Goal: Task Accomplishment & Management: Manage account settings

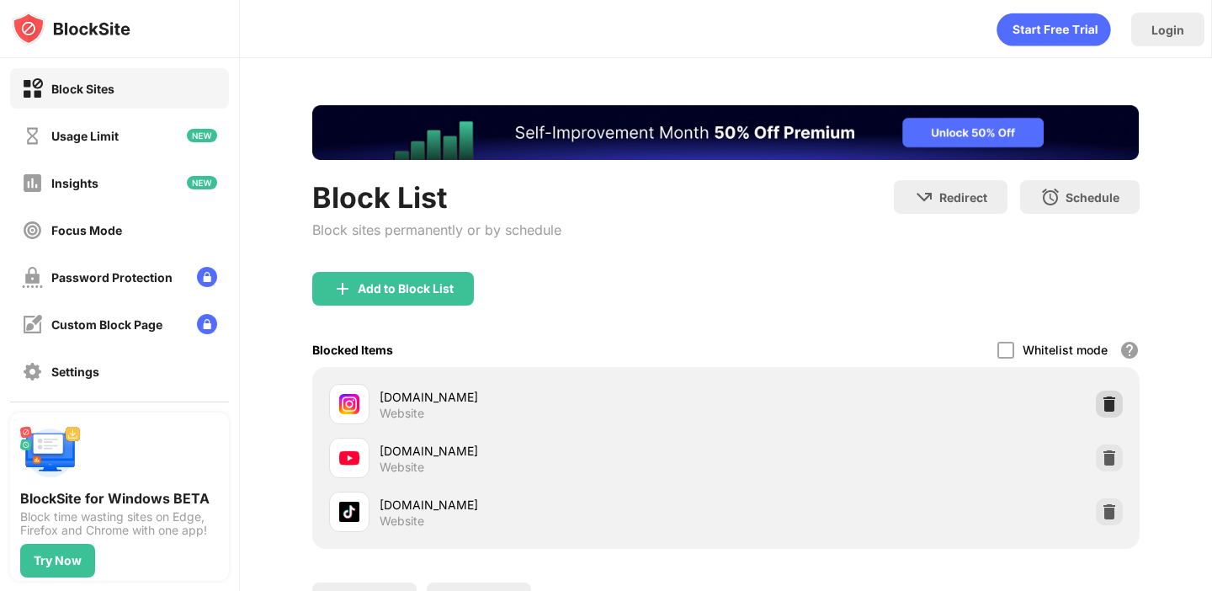
click at [1106, 401] on img at bounding box center [1109, 403] width 17 height 17
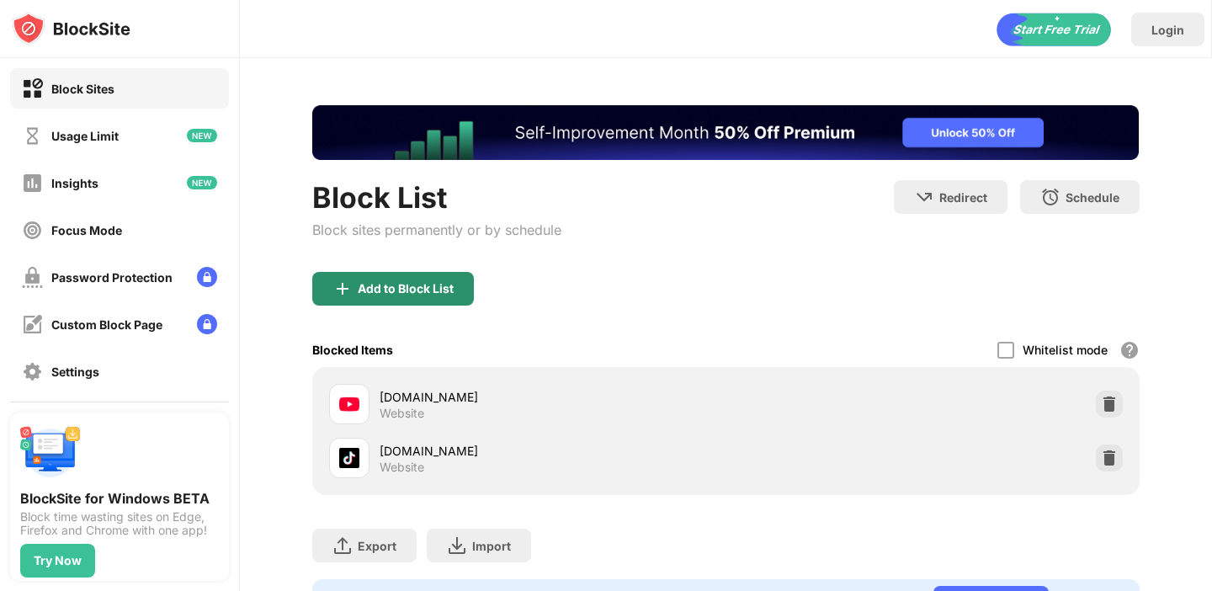
click at [440, 291] on div "Add to Block List" at bounding box center [406, 288] width 96 height 13
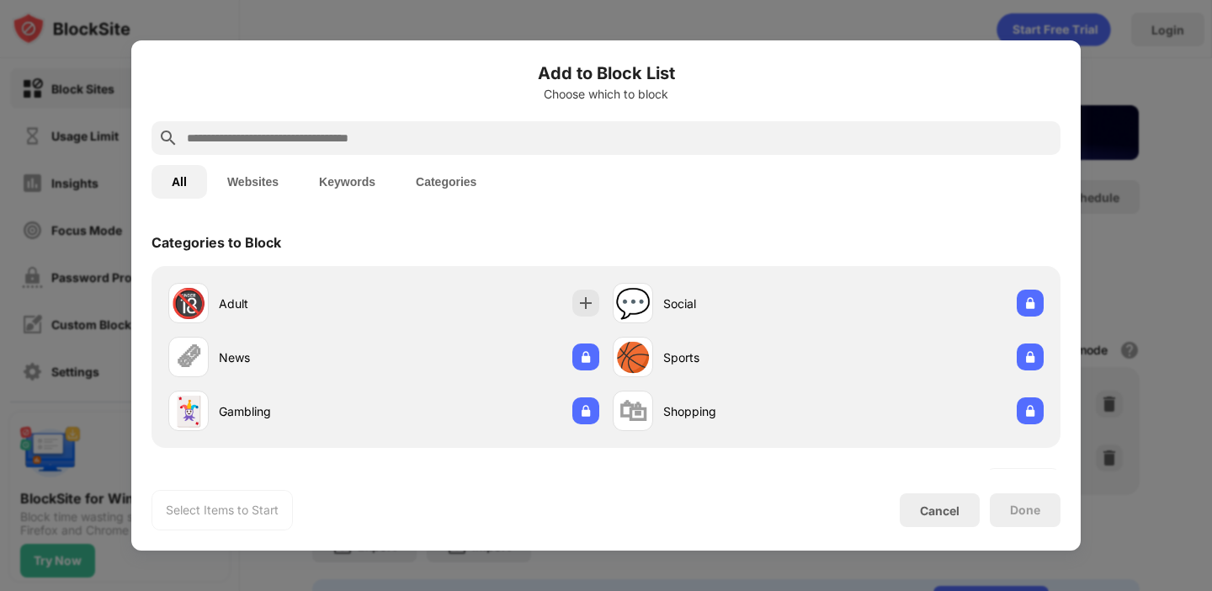
click at [553, 129] on input "text" at bounding box center [619, 138] width 868 height 20
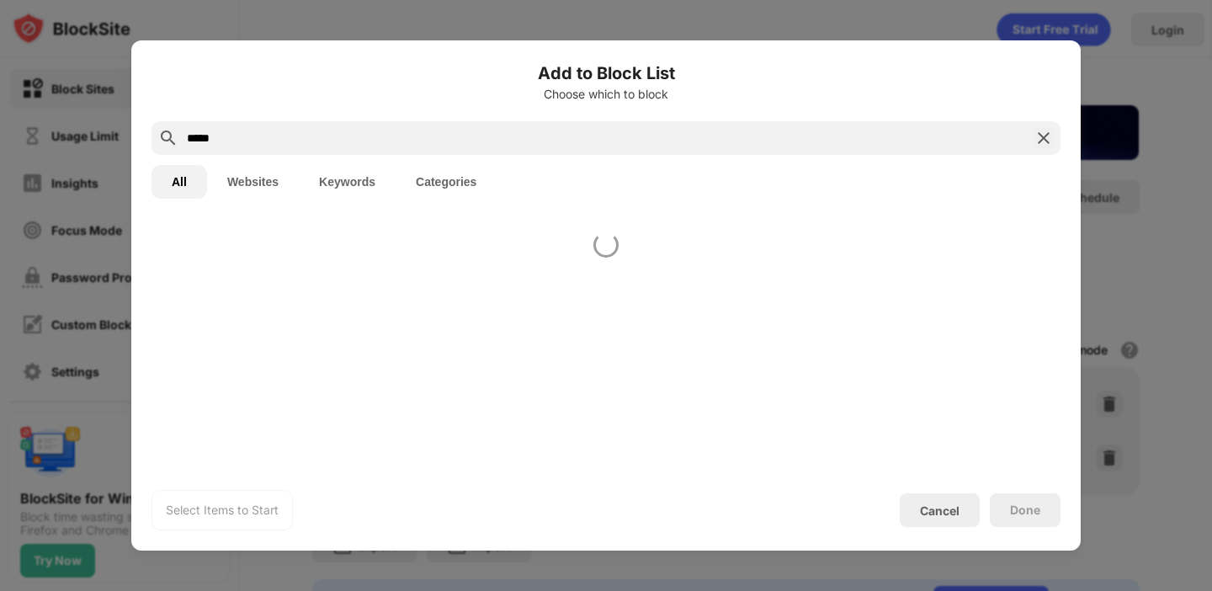
type input "*****"
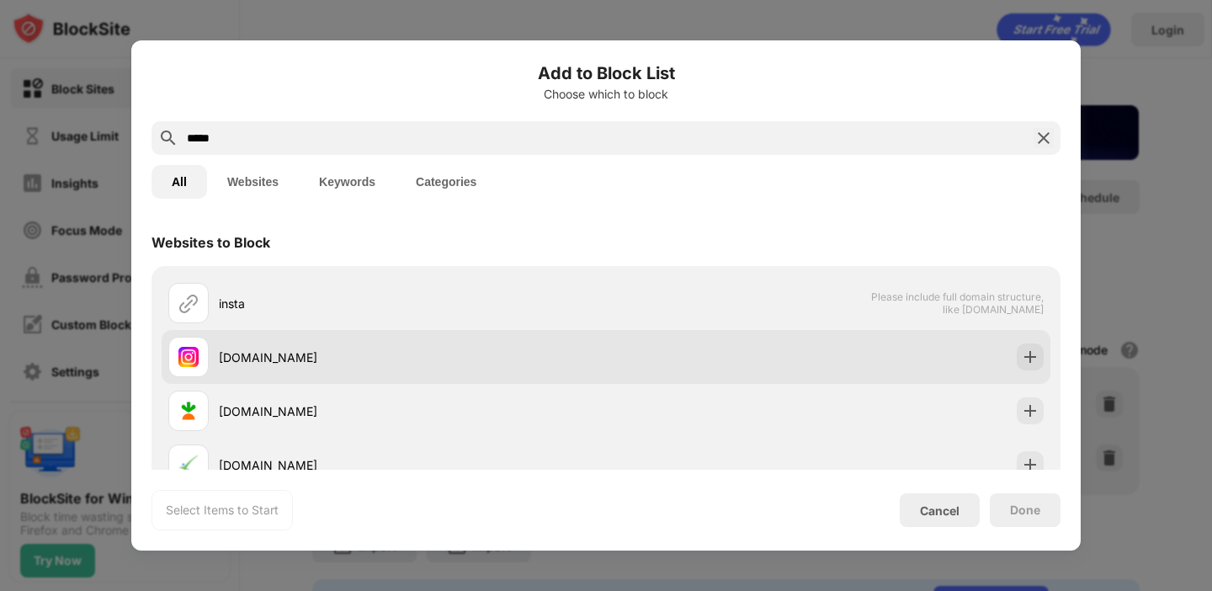
click at [451, 353] on div "[DOMAIN_NAME]" at bounding box center [412, 357] width 387 height 18
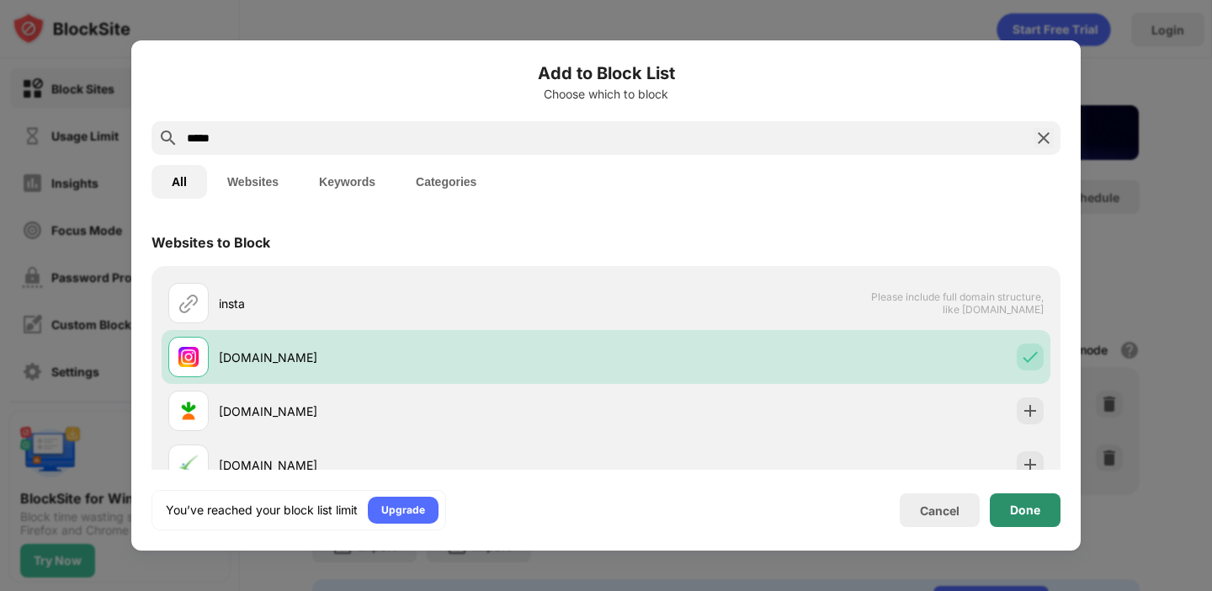
click at [1016, 513] on div "Done" at bounding box center [1025, 509] width 30 height 13
